Goal: Task Accomplishment & Management: Use online tool/utility

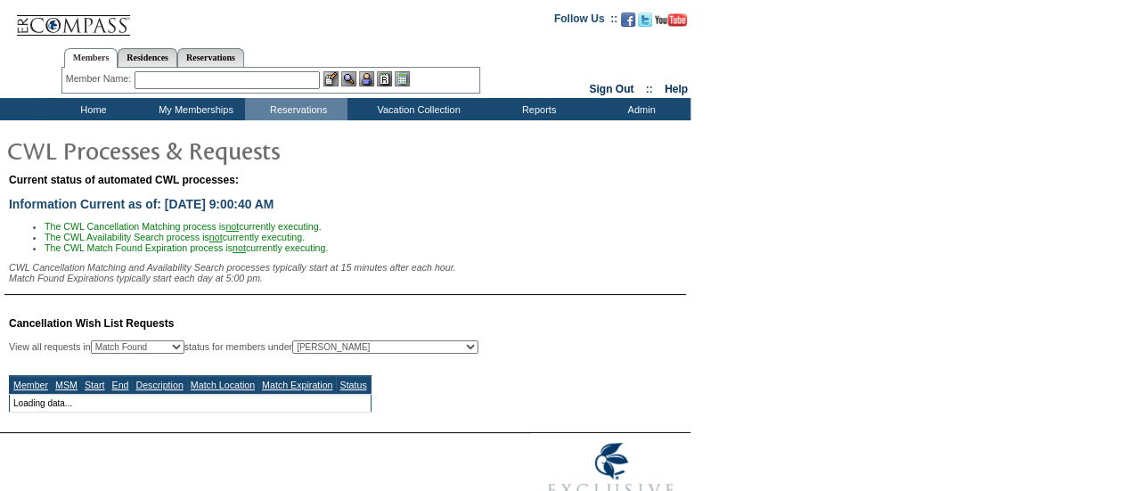
select select "50"
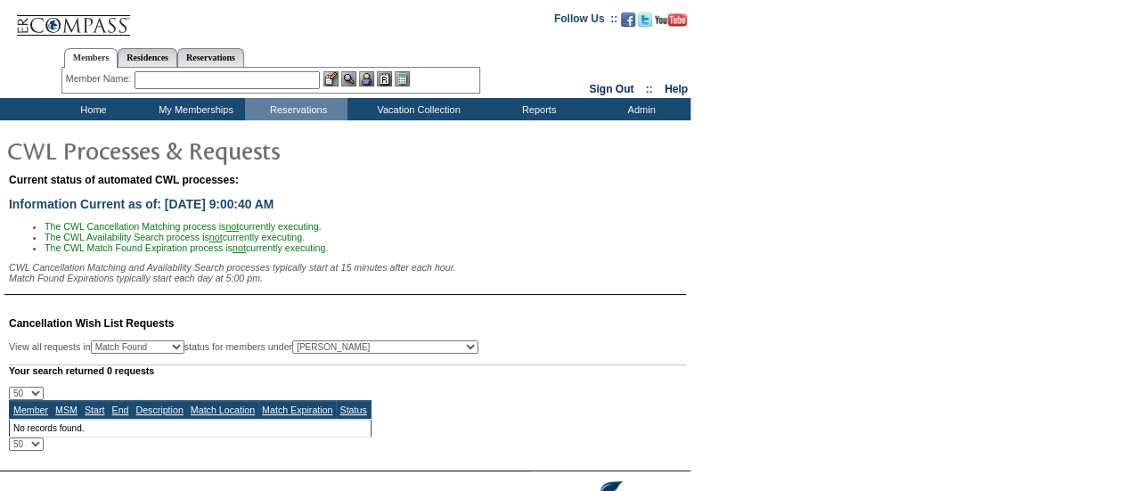
click at [470, 351] on select "All MSMs [PERSON_NAME] Accounting (MSM), Team Admin, IT Group Administrator, Me…" at bounding box center [385, 346] width 186 height 13
select select "-1"
click at [337, 346] on select "All MSMs [PERSON_NAME] Accounting (MSM), Team Admin, IT Group Administrator, Me…" at bounding box center [385, 346] width 186 height 13
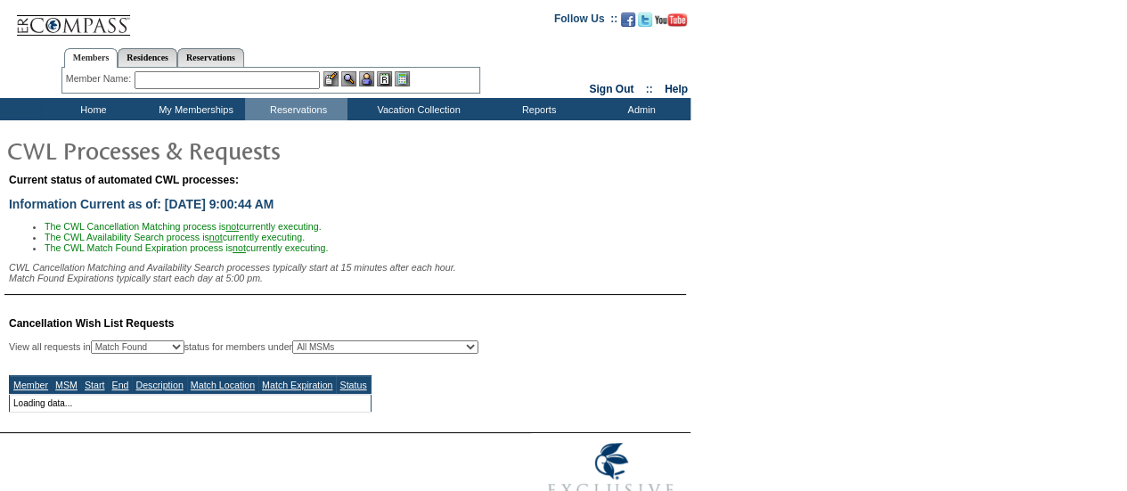
select select "50"
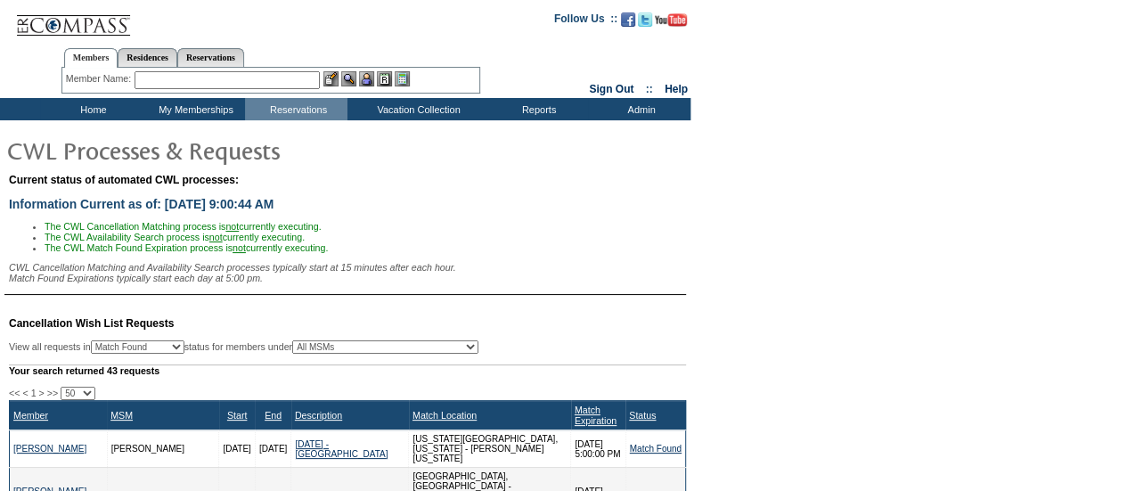
scroll to position [267, 0]
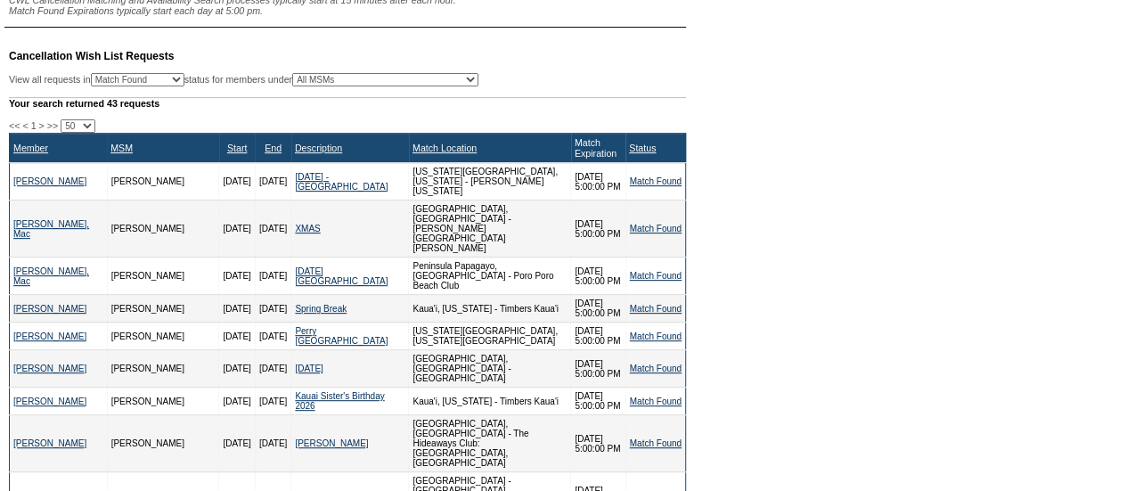
click at [575, 154] on link "Match Expiration" at bounding box center [596, 147] width 42 height 21
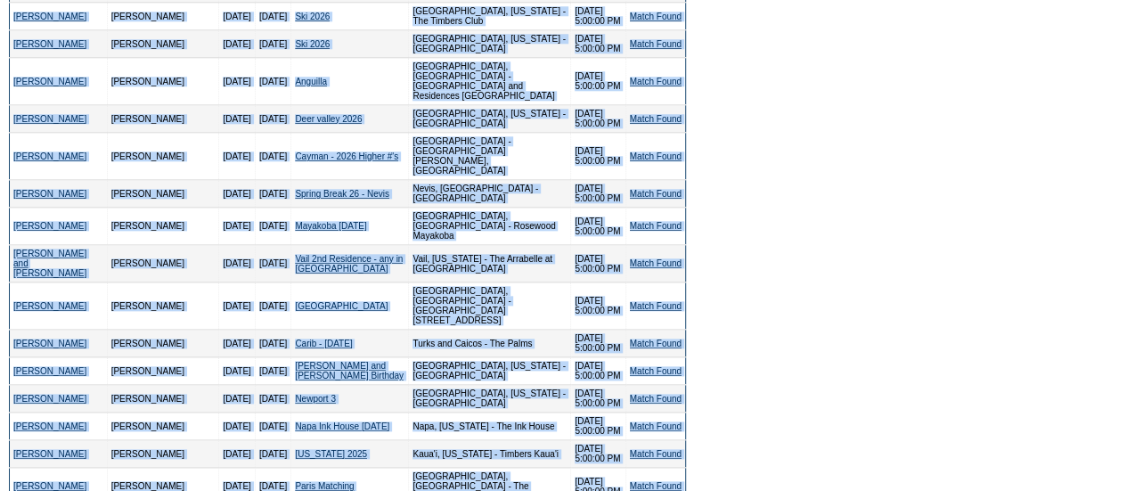
scroll to position [891, 0]
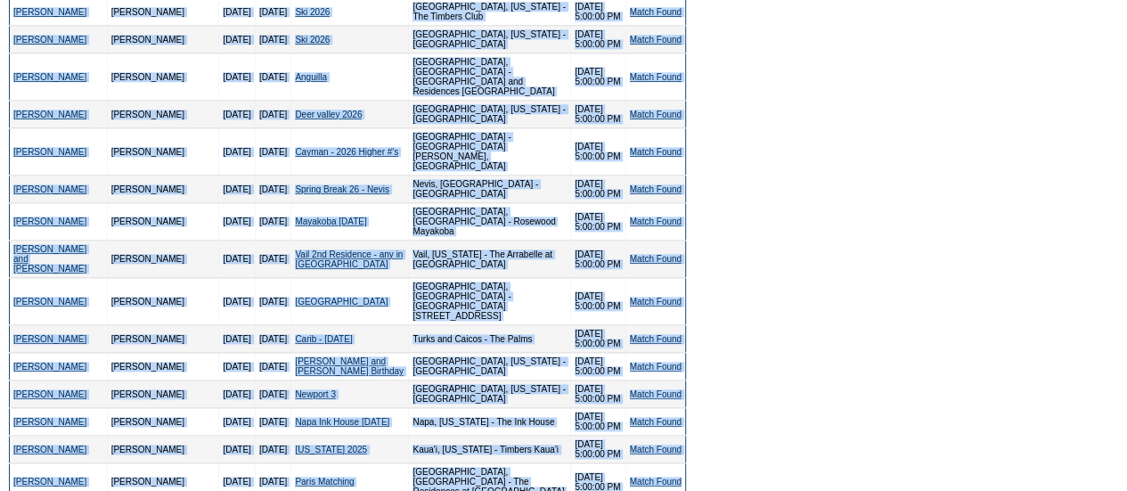
drag, startPoint x: 2, startPoint y: 135, endPoint x: 684, endPoint y: 334, distance: 711.1
click at [684, 334] on table "Cancellation Wish List Requests View all requests in Any Open / Processing Matc…" at bounding box center [345, 221] width 691 height 1626
copy div "<< < 1 > >> 10 25 50 100 500 Member MSM Start End Description Match Location Ma…"
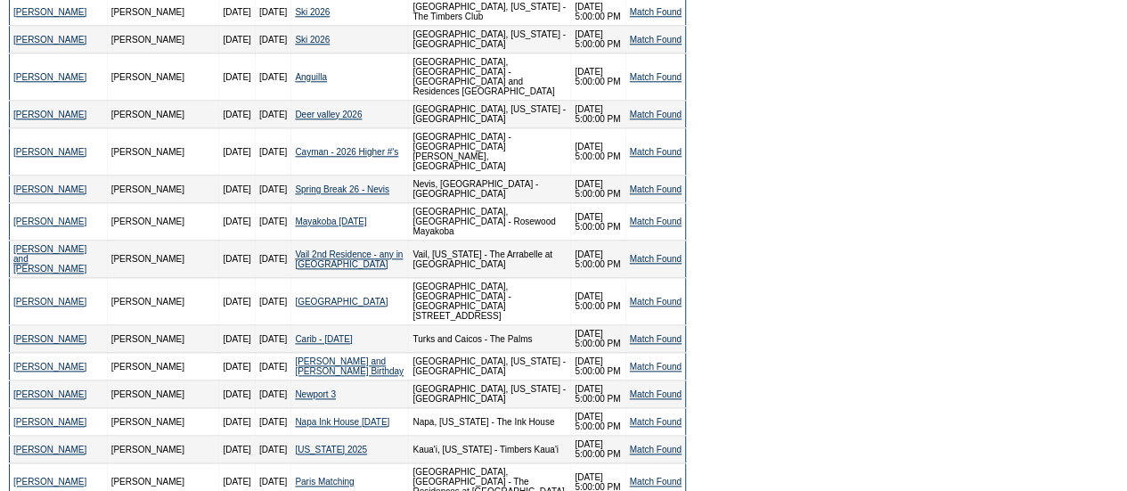
click at [889, 262] on form "Follow Us ::" at bounding box center [563, 116] width 1127 height 2015
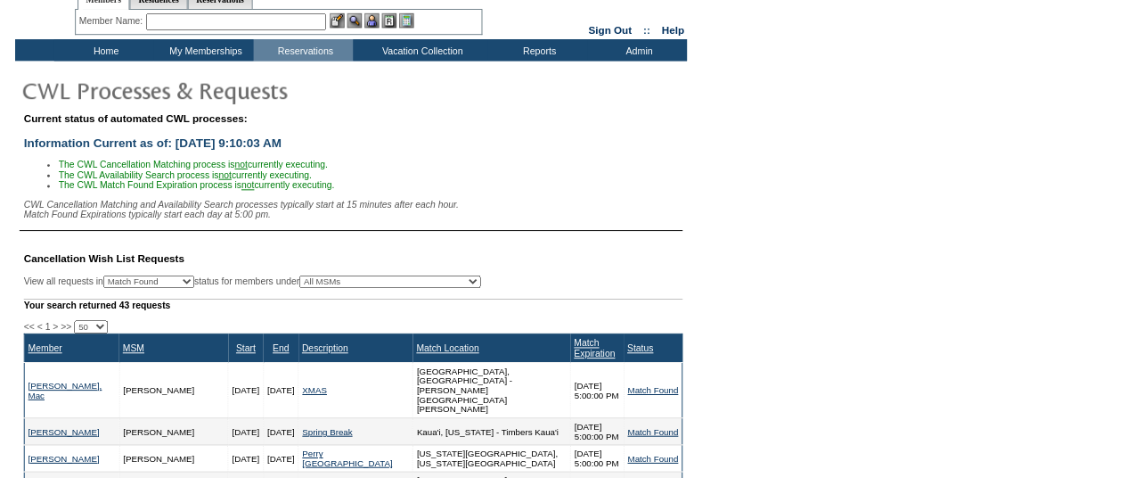
scroll to position [0, 0]
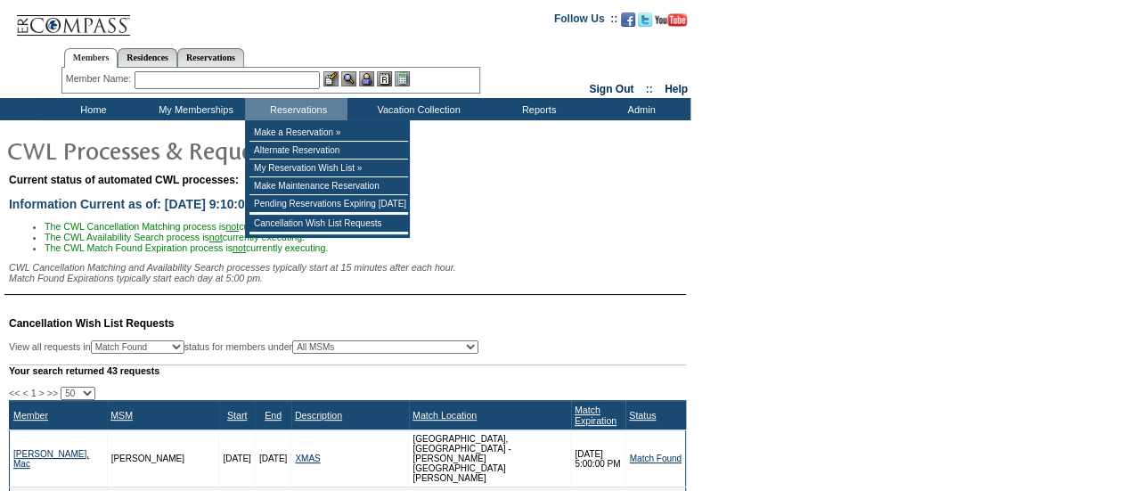
click at [257, 83] on input "text" at bounding box center [227, 80] width 185 height 18
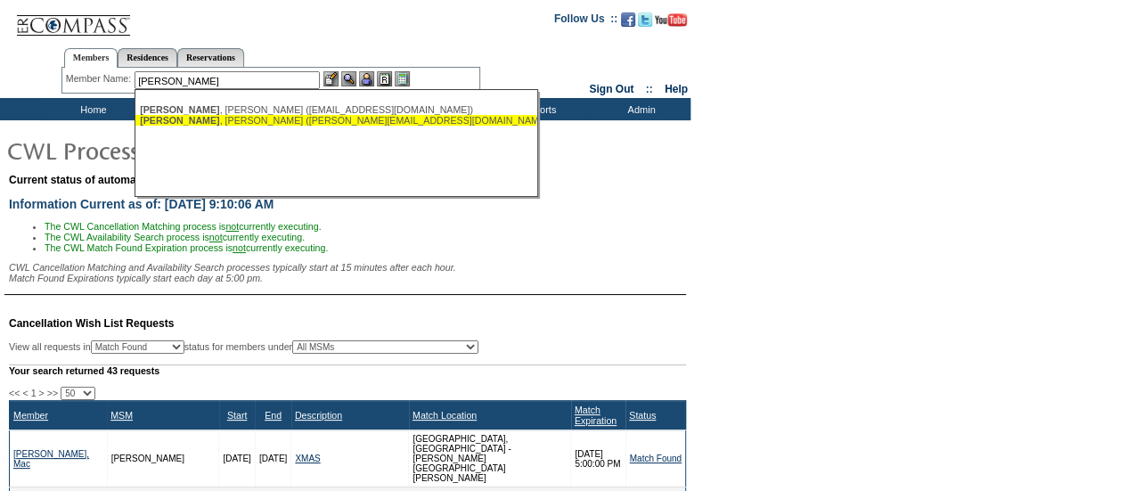
click at [249, 120] on div "[PERSON_NAME] ([PERSON_NAME][EMAIL_ADDRESS][DOMAIN_NAME])" at bounding box center [336, 120] width 392 height 11
type input "[PERSON_NAME] ([PERSON_NAME][EMAIL_ADDRESS][DOMAIN_NAME])"
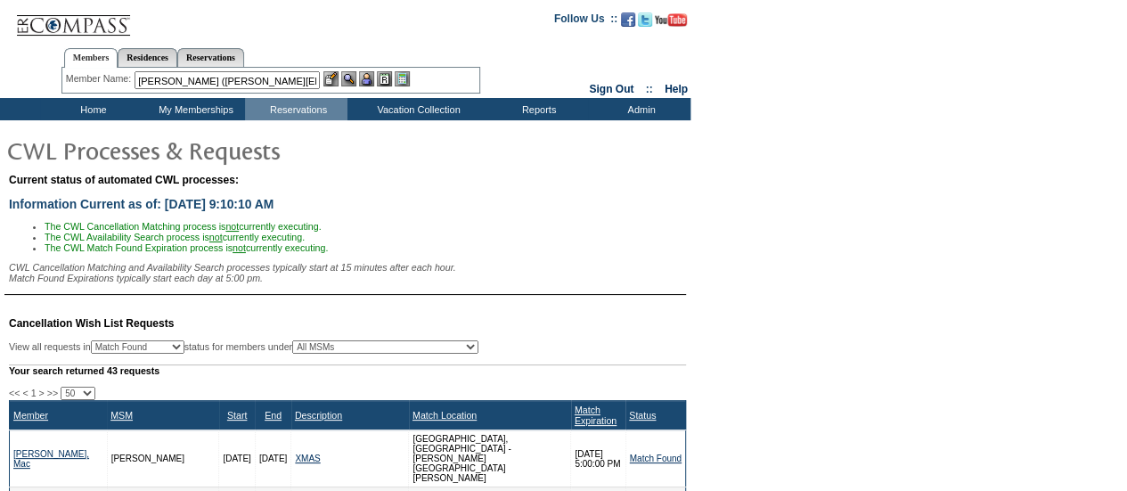
click at [371, 77] on img at bounding box center [366, 78] width 15 height 15
click at [353, 81] on img at bounding box center [348, 78] width 15 height 15
